Goal: Task Accomplishment & Management: Manage account settings

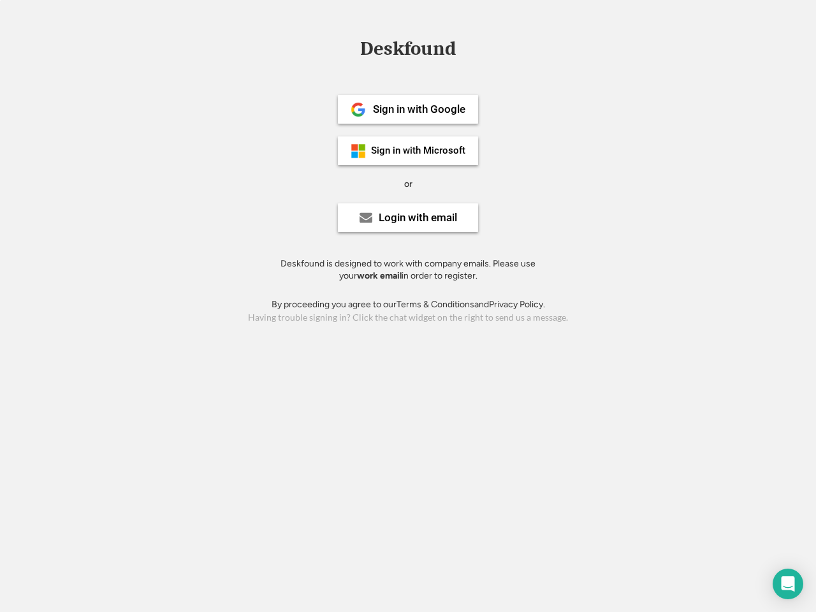
click at [408, 182] on div "or" at bounding box center [408, 184] width 8 height 13
click at [408, 51] on div "Deskfound" at bounding box center [408, 49] width 108 height 20
click at [349, 48] on div "Deskfound" at bounding box center [408, 51] width 816 height 24
click at [408, 51] on div "Deskfound" at bounding box center [408, 49] width 108 height 20
click at [408, 184] on div "or" at bounding box center [408, 184] width 8 height 13
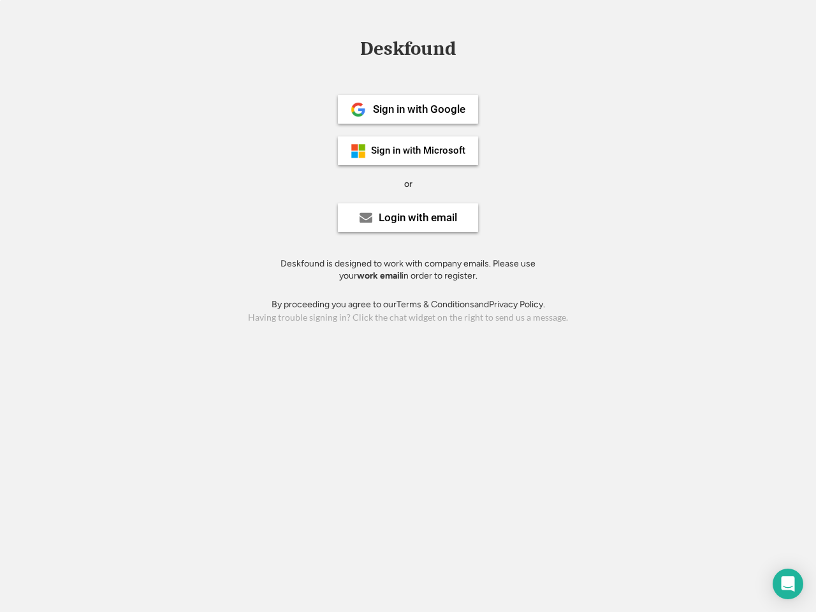
click at [408, 109] on div "Sign in with Google" at bounding box center [419, 109] width 92 height 11
click at [419, 109] on div "Sign in with Google" at bounding box center [419, 109] width 92 height 11
click at [358, 110] on img at bounding box center [357, 109] width 15 height 15
click at [408, 150] on div "Sign in with Microsoft" at bounding box center [418, 151] width 94 height 10
click at [419, 150] on div "Sign in with Microsoft" at bounding box center [418, 151] width 94 height 10
